Goal: Task Accomplishment & Management: Complete application form

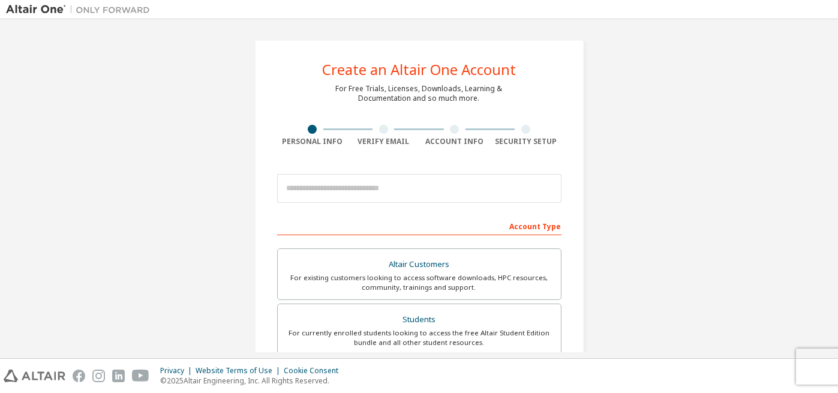
scroll to position [53, 0]
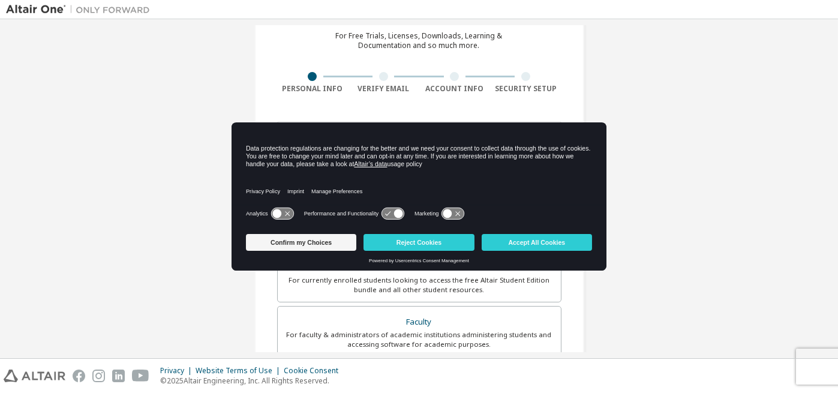
click at [333, 140] on body "Create an Altair One Account For Free Trials, Licenses, Downloads, Learning & D…" at bounding box center [419, 196] width 838 height 393
click at [390, 239] on button "Reject Cookies" at bounding box center [418, 242] width 110 height 17
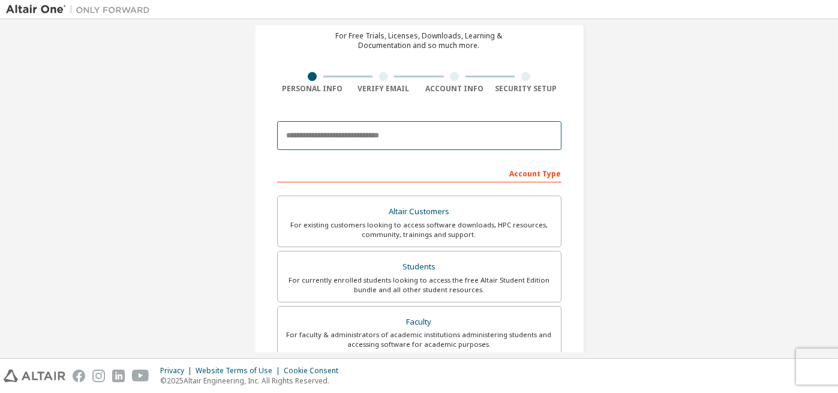
click at [331, 138] on input "email" at bounding box center [419, 135] width 284 height 29
type input "**********"
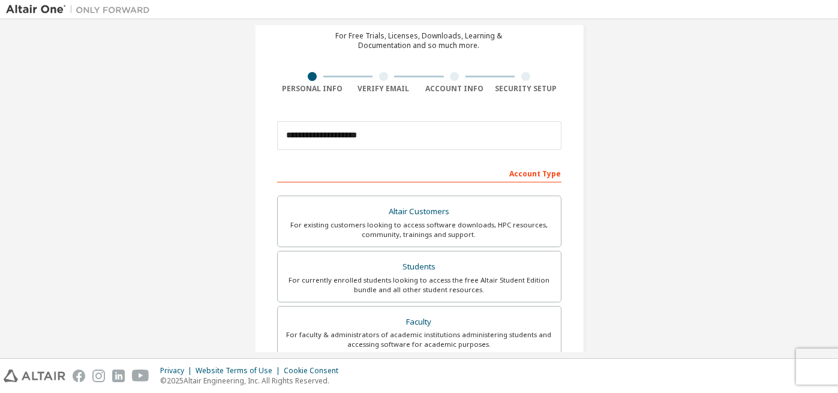
type input "**********"
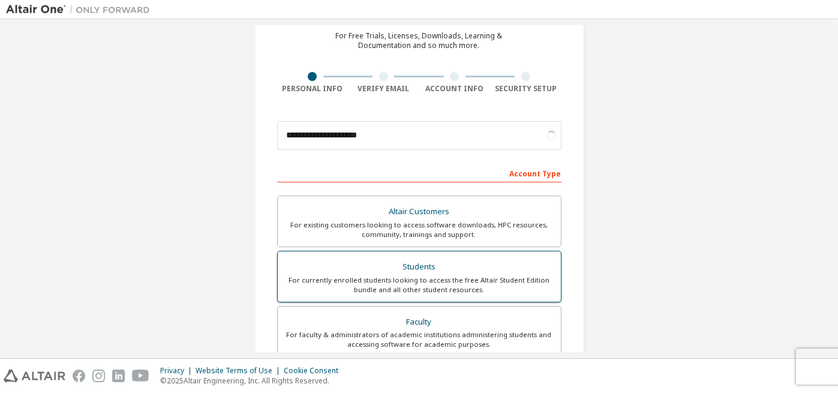
click at [455, 271] on div "Students" at bounding box center [419, 267] width 269 height 17
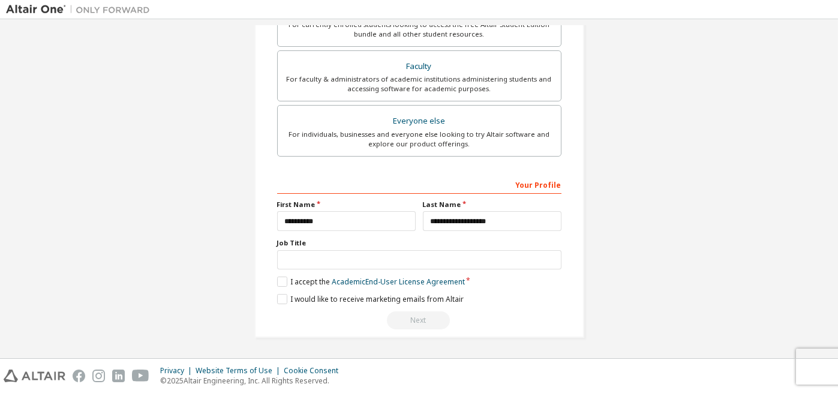
scroll to position [305, 0]
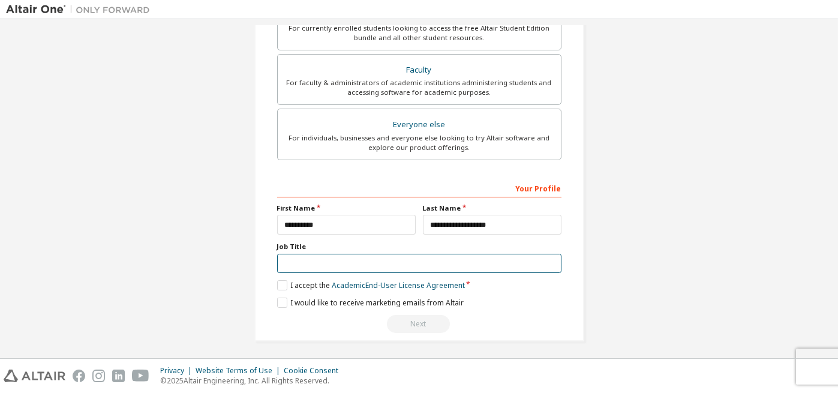
click at [389, 254] on input "text" at bounding box center [419, 264] width 284 height 20
type input "*******"
click at [277, 284] on label "I accept the Academic End-User License Agreement" at bounding box center [371, 285] width 188 height 10
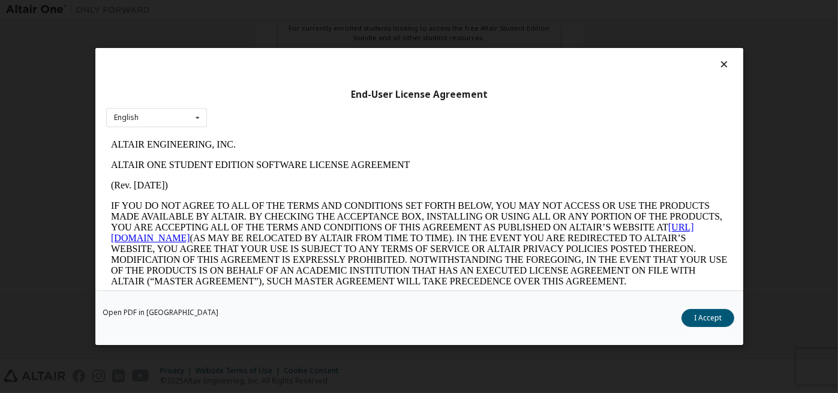
scroll to position [0, 0]
click at [704, 317] on button "I Accept" at bounding box center [707, 318] width 53 height 18
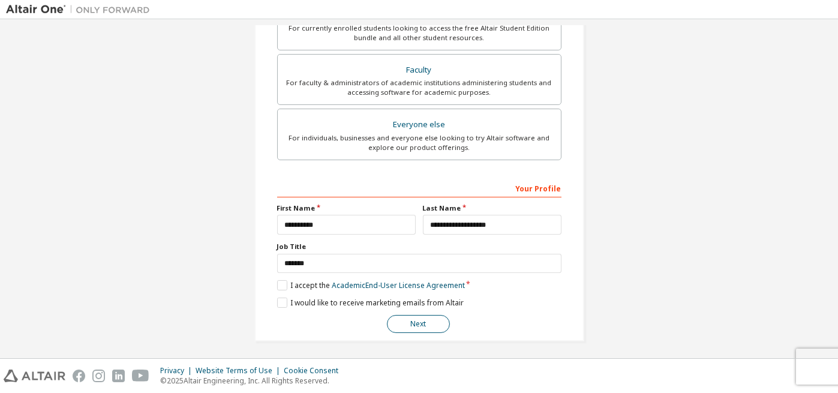
click at [423, 322] on button "Next" at bounding box center [418, 324] width 63 height 18
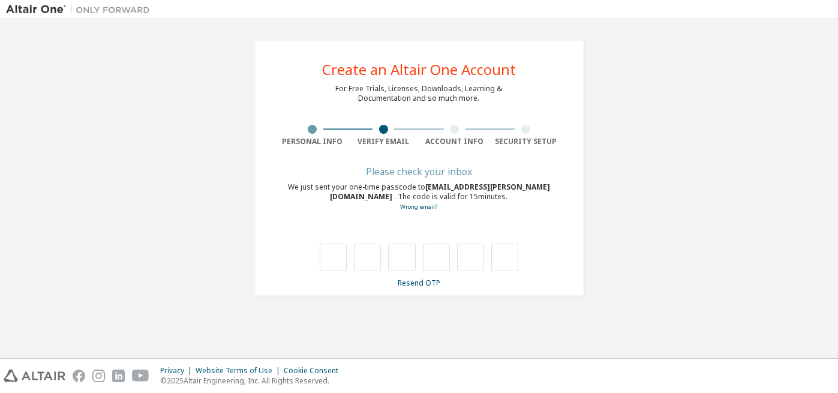
type input "*"
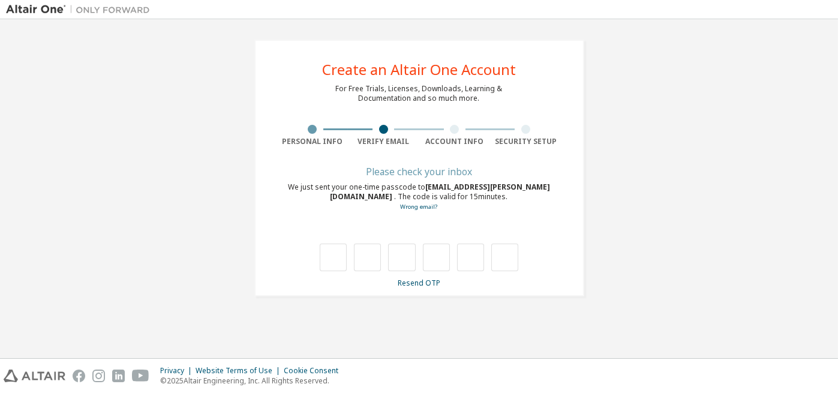
type input "*"
